Goal: Complete application form

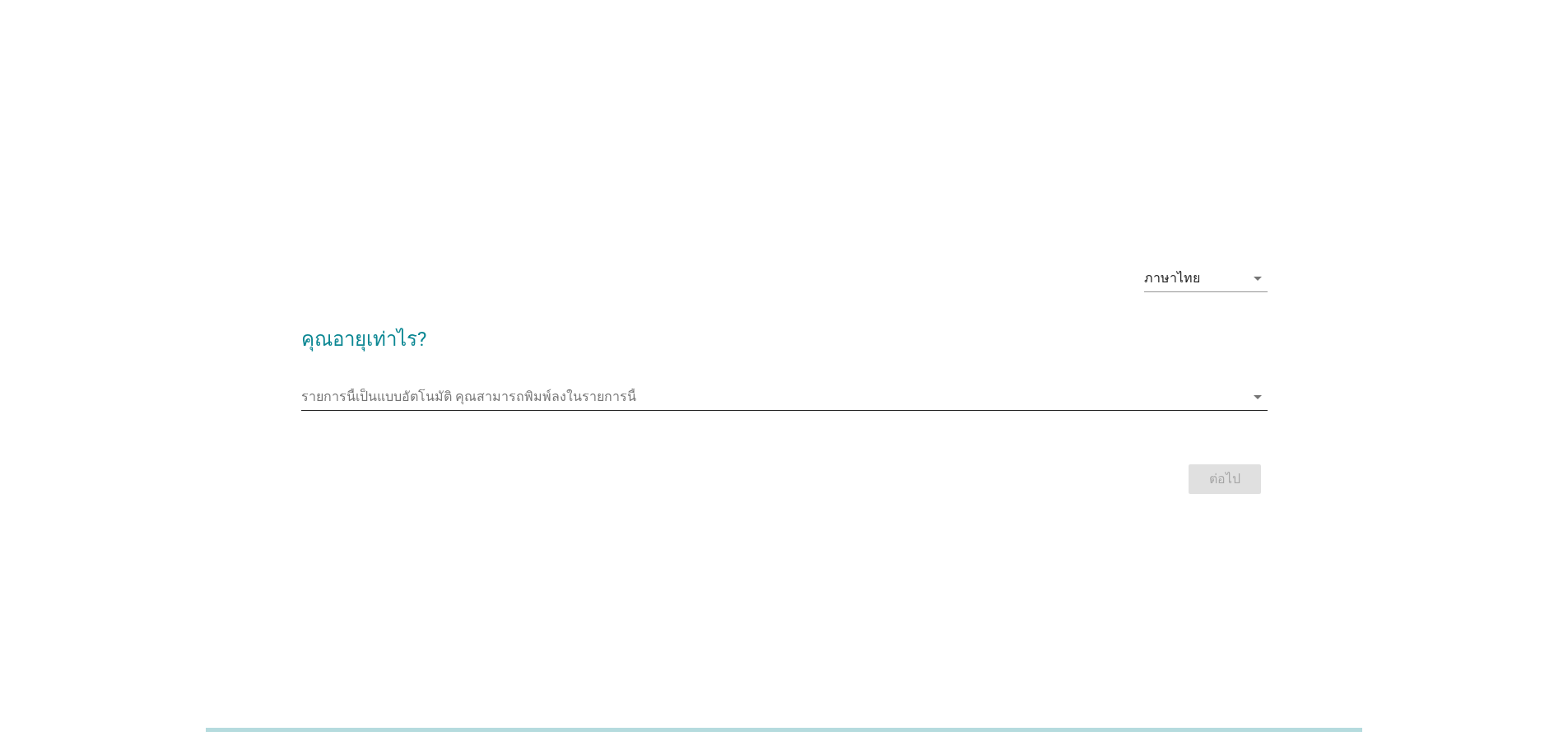
click at [874, 391] on input "รายการนี้เป็นแบบอัตโนมัติ คุณสามารถพิมพ์ลงในรายการนี้" at bounding box center [773, 397] width 943 height 26
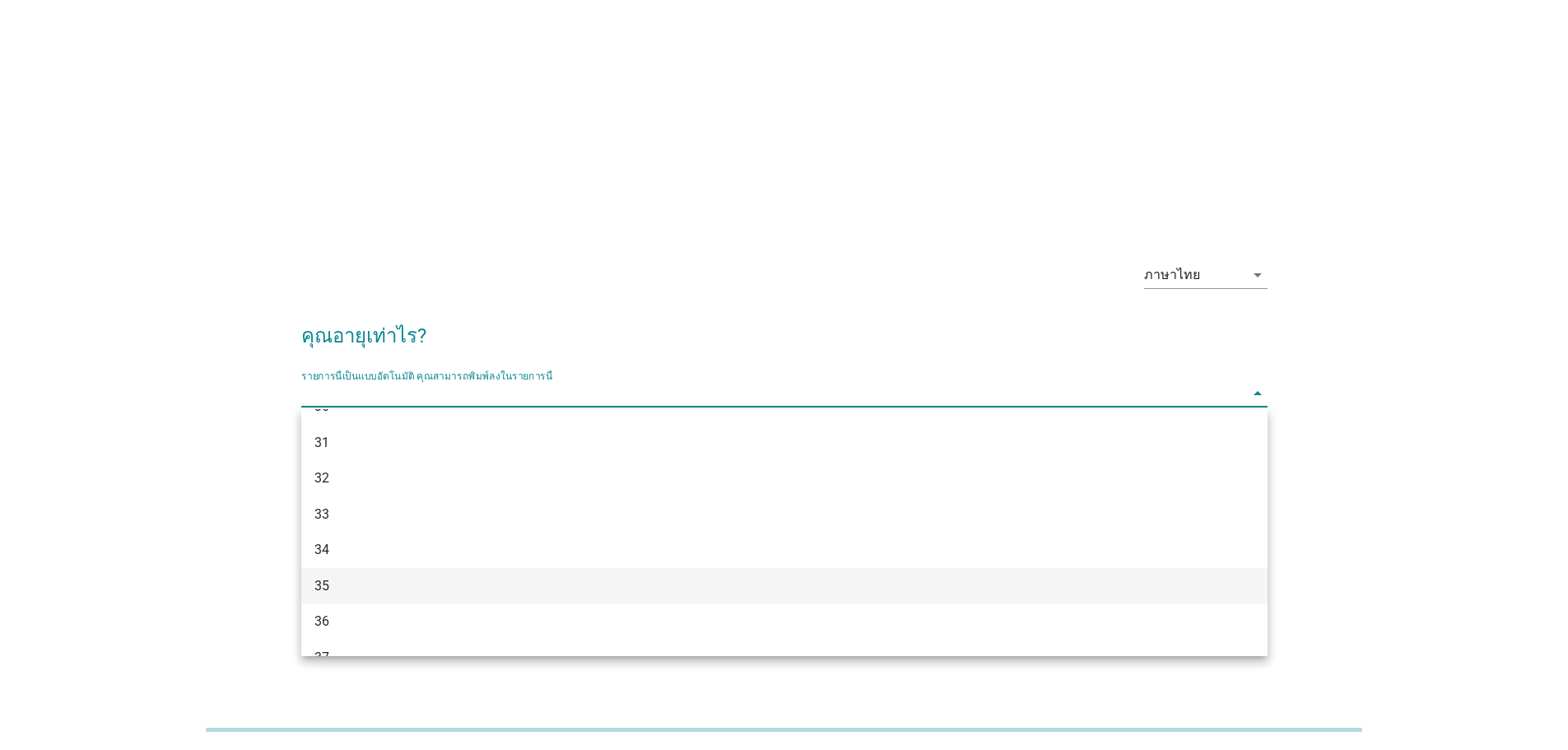
scroll to position [494, 0]
click at [460, 595] on div "36" at bounding box center [784, 586] width 966 height 36
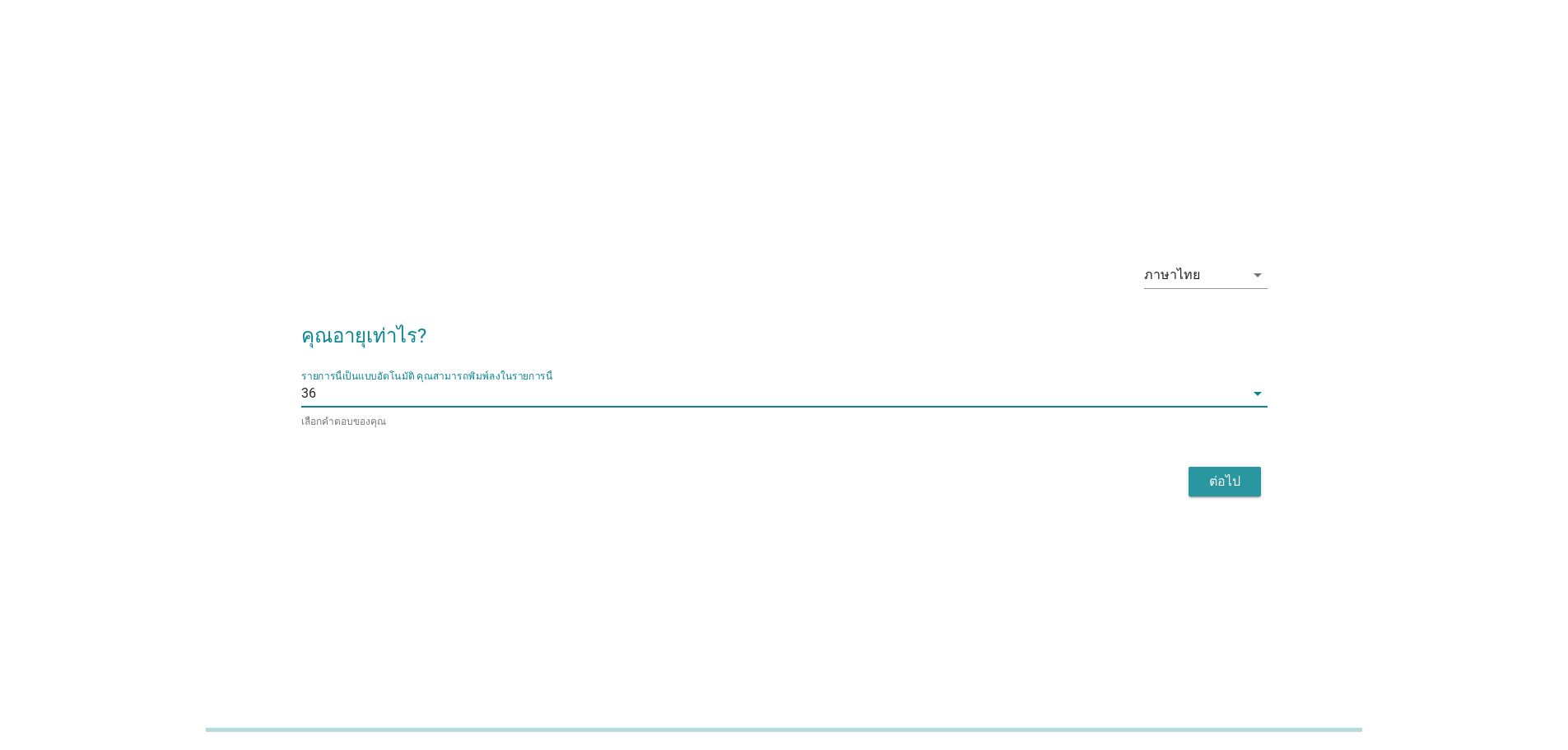
drag, startPoint x: 1207, startPoint y: 466, endPoint x: 1217, endPoint y: 475, distance: 13.5
click at [1211, 470] on button "ต่อไป" at bounding box center [1224, 481] width 73 height 29
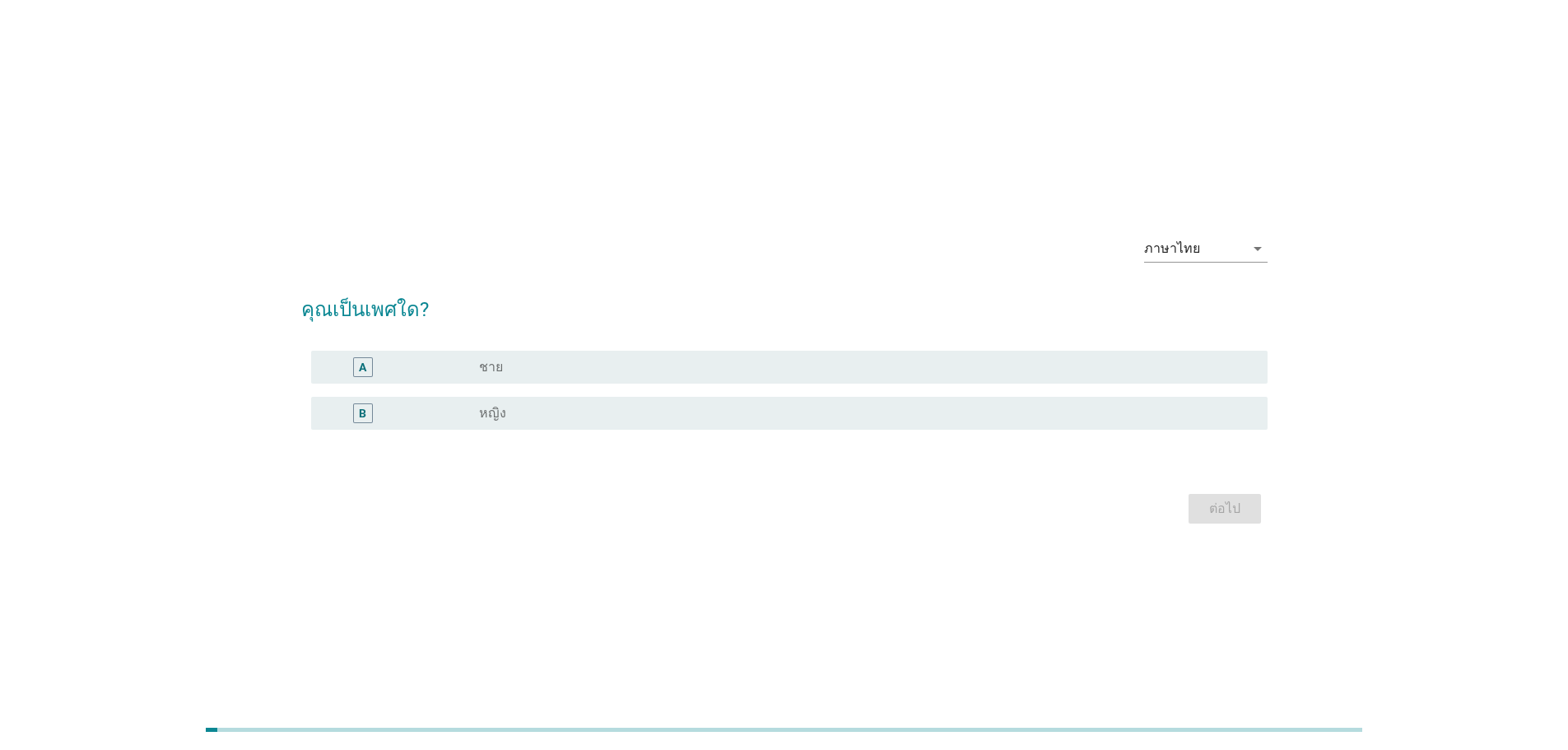
click at [452, 416] on div "B" at bounding box center [401, 413] width 155 height 20
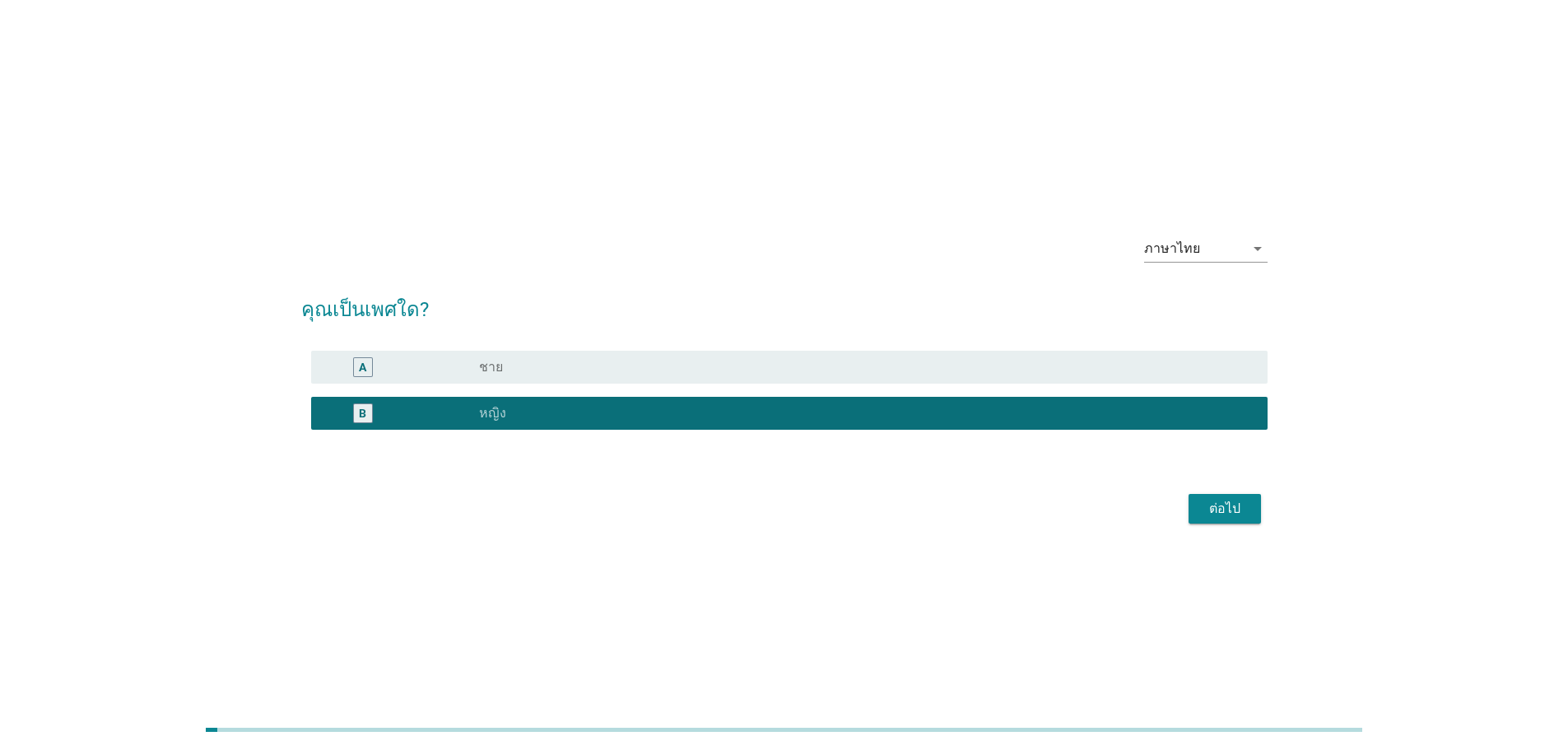
click at [1201, 514] on div "ต่อไป" at bounding box center [1224, 508] width 46 height 20
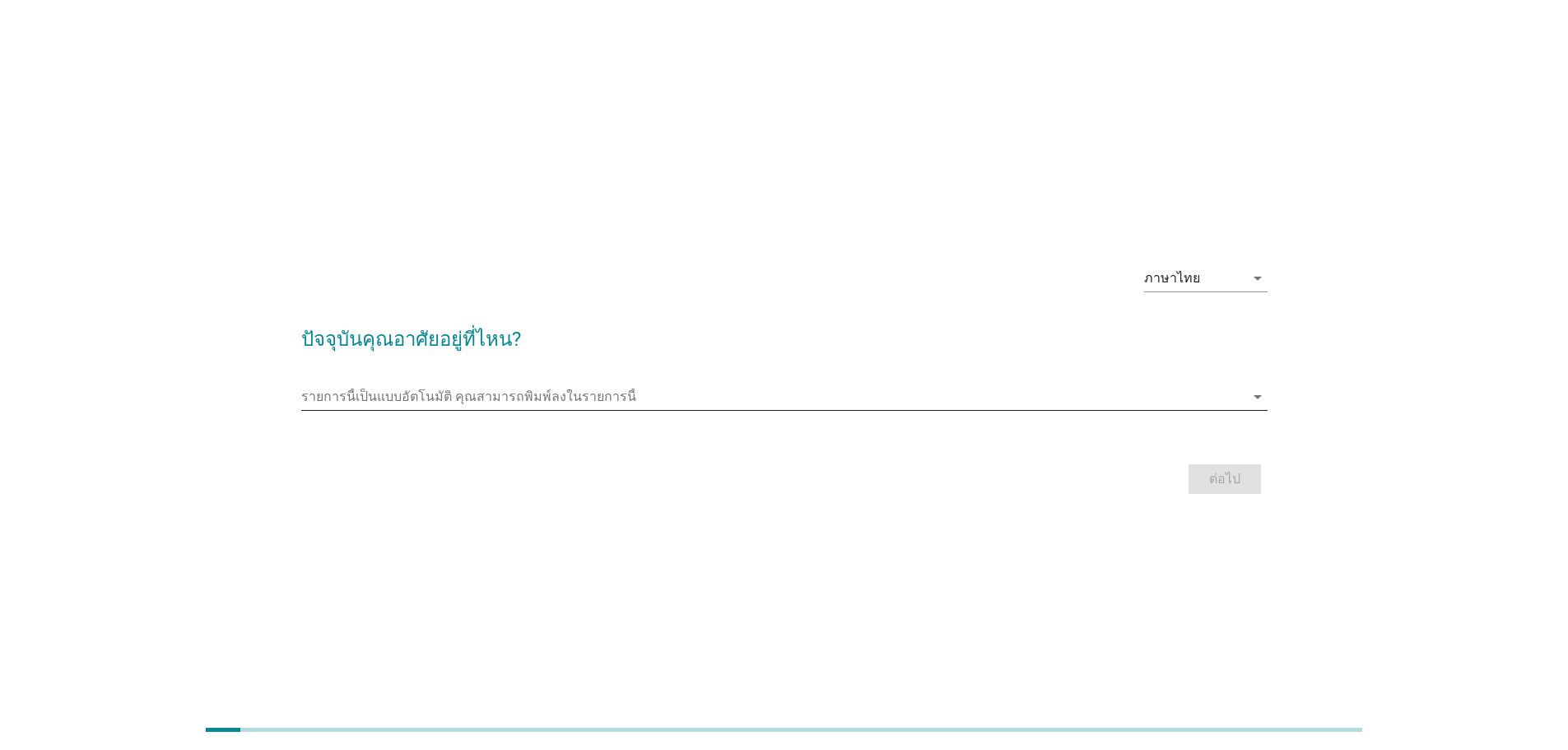
click at [590, 388] on input "รายการนี้เป็นแบบอัตโนมัติ คุณสามารถพิมพ์ลงในรายการนี้" at bounding box center [773, 397] width 943 height 26
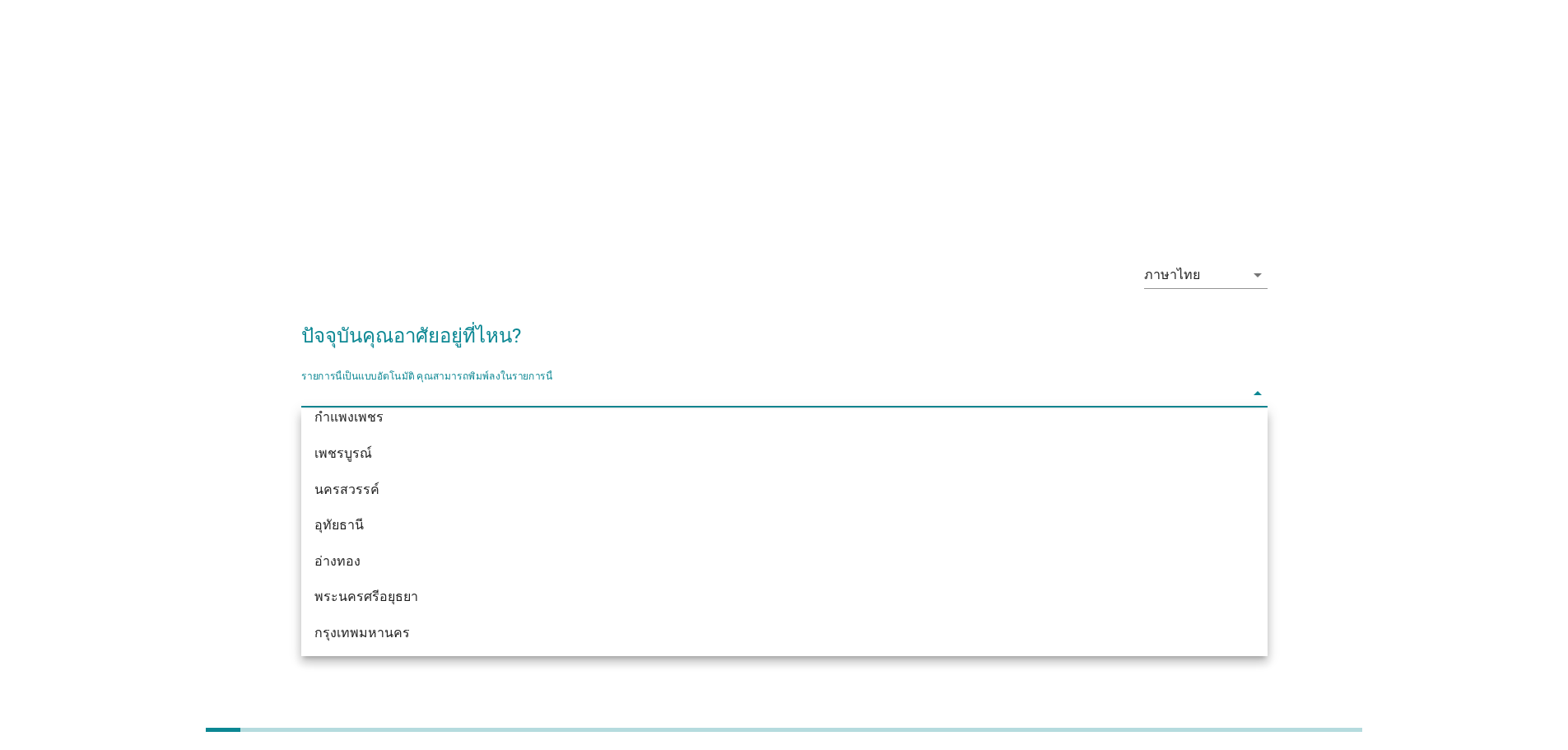
scroll to position [1201, 0]
click at [475, 624] on div "กรุงเทพมหานคร" at bounding box center [745, 630] width 861 height 20
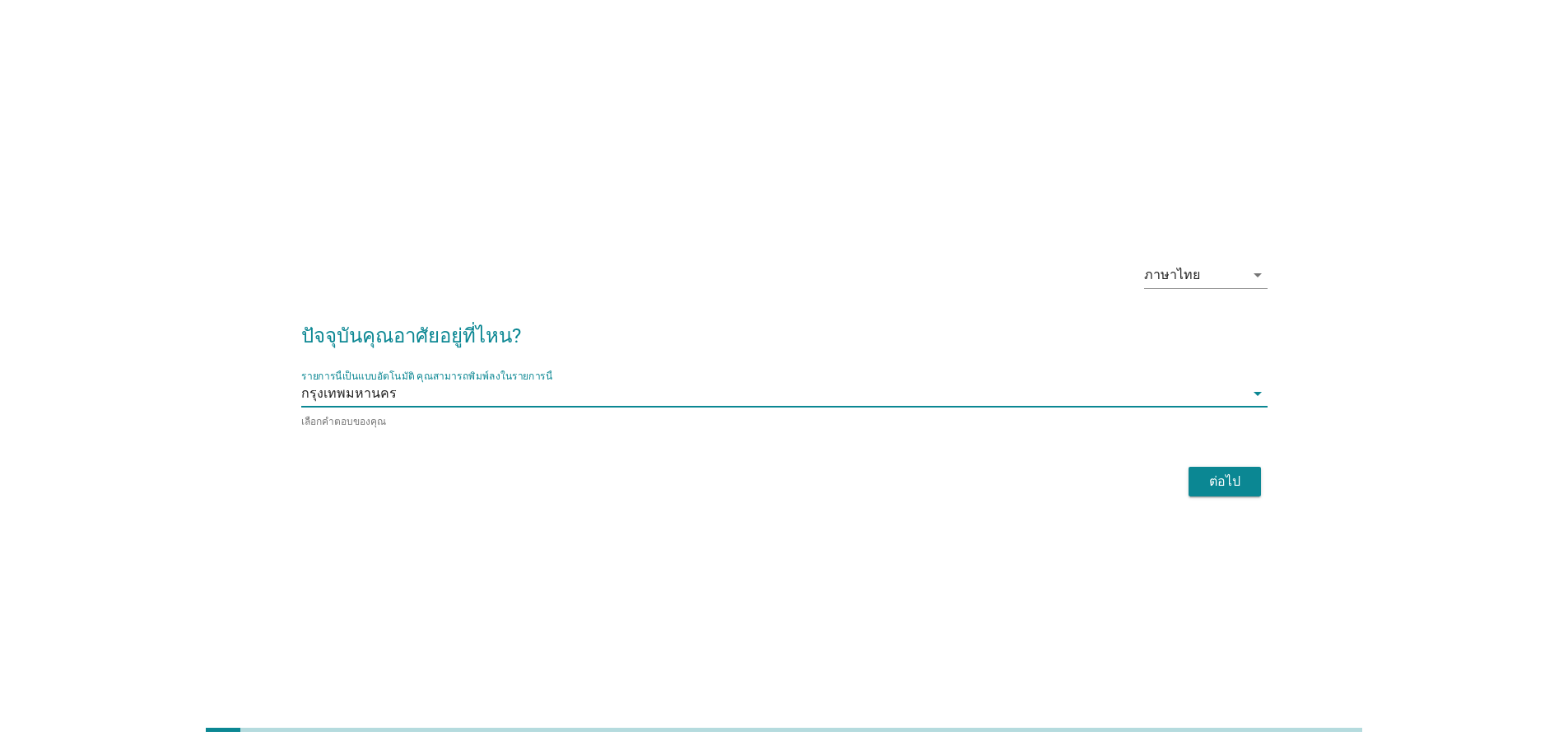
click at [1218, 481] on div "ต่อไป" at bounding box center [1224, 481] width 46 height 20
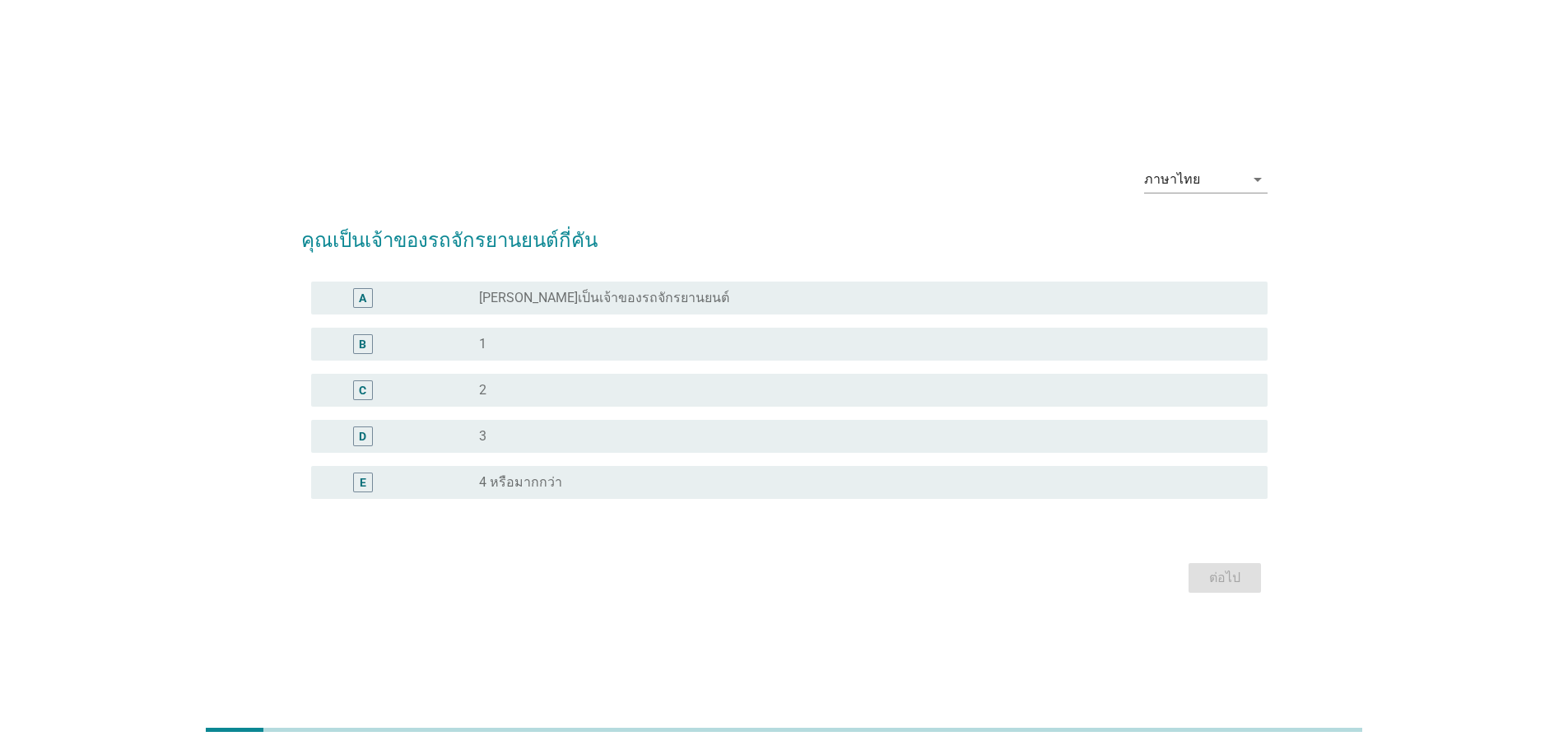
click at [534, 299] on label "[PERSON_NAME]เป็นเจ้าของรถจักรยานยนต์" at bounding box center [603, 297] width 250 height 16
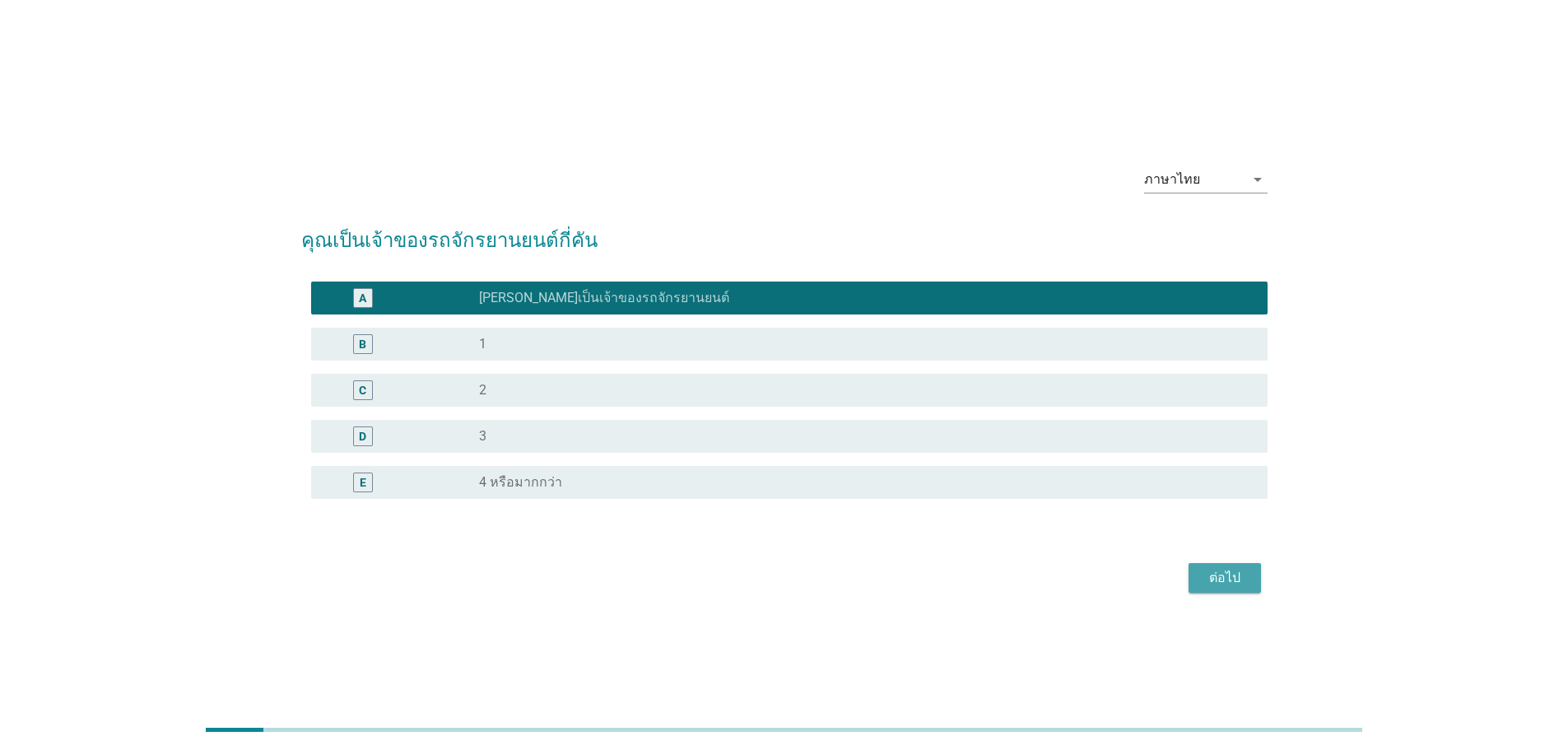
click at [1224, 584] on div "ต่อไป" at bounding box center [1224, 578] width 46 height 20
